Goal: Task Accomplishment & Management: Complete application form

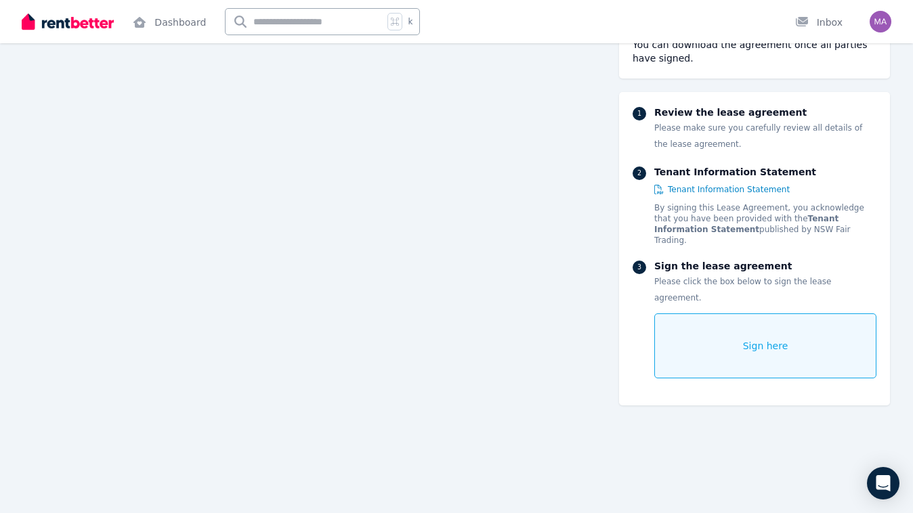
scroll to position [3642, 0]
click at [696, 324] on div "Sign here" at bounding box center [765, 346] width 222 height 65
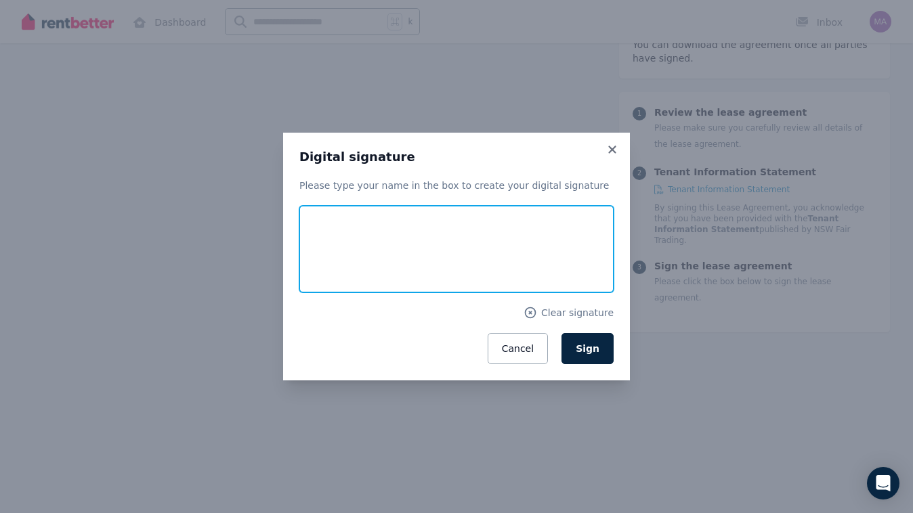
drag, startPoint x: 318, startPoint y: 267, endPoint x: 362, endPoint y: 228, distance: 59.5
click at [363, 226] on input "text" at bounding box center [456, 249] width 314 height 87
type input "**********"
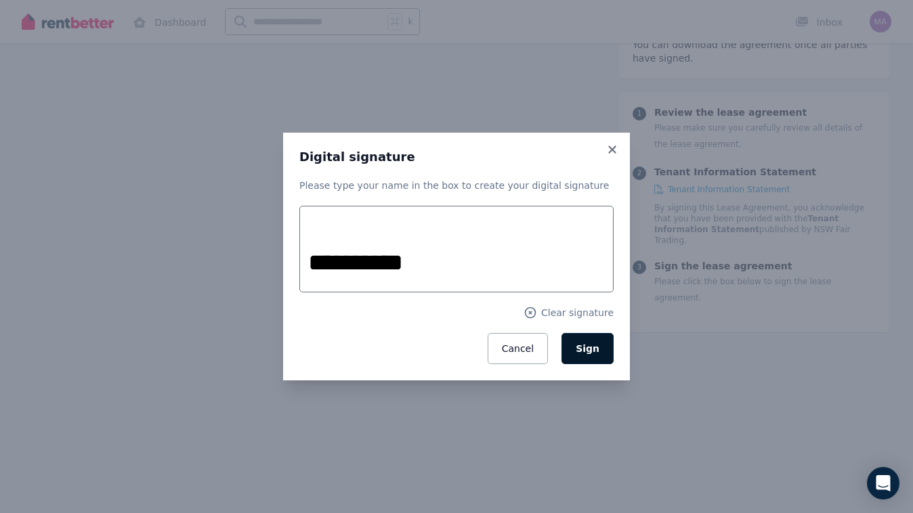
click at [574, 342] on button "Sign" at bounding box center [587, 348] width 52 height 31
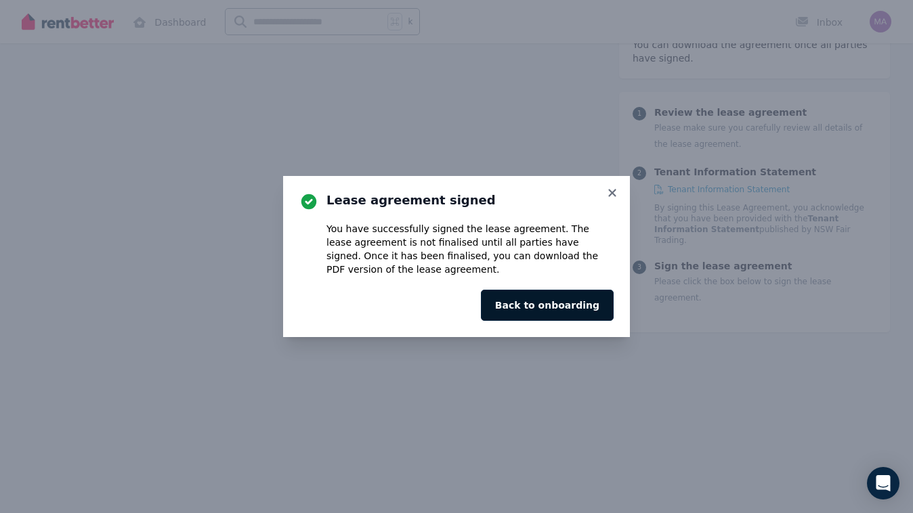
click at [550, 303] on button "Back to onboarding" at bounding box center [547, 305] width 133 height 31
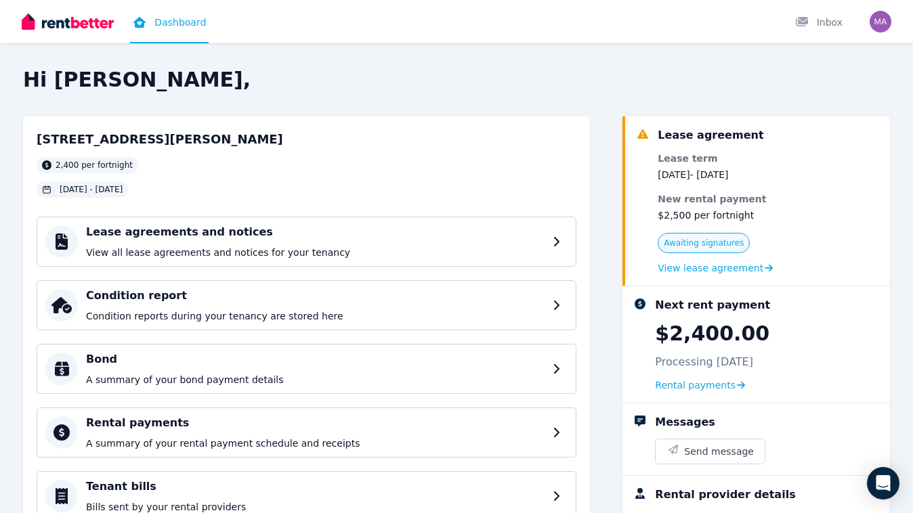
click at [643, 133] on icon at bounding box center [643, 134] width 14 height 11
click at [698, 242] on span "Awaiting signatures" at bounding box center [704, 243] width 80 height 11
click at [711, 267] on span "View lease agreement" at bounding box center [711, 268] width 106 height 14
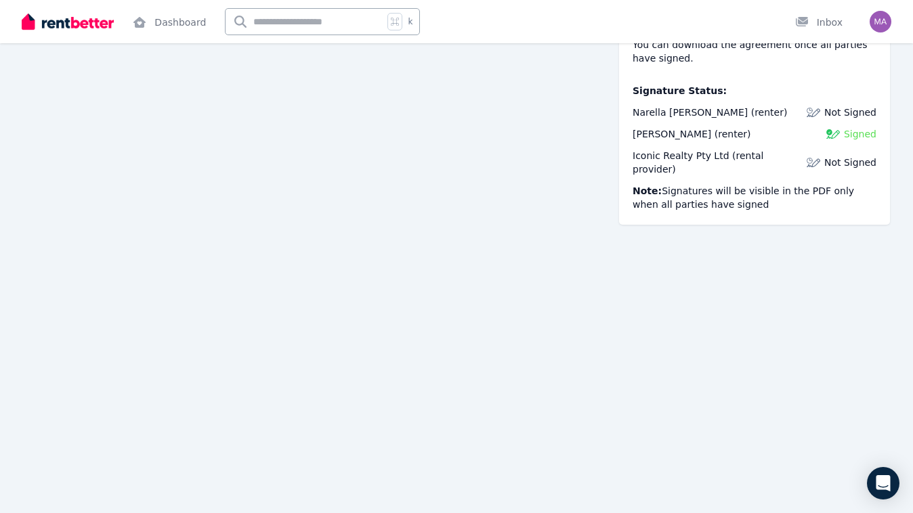
scroll to position [2469, 0]
click at [820, 110] on img at bounding box center [814, 113] width 14 height 14
click at [818, 110] on img at bounding box center [814, 113] width 14 height 14
